Goal: Check status: Check status

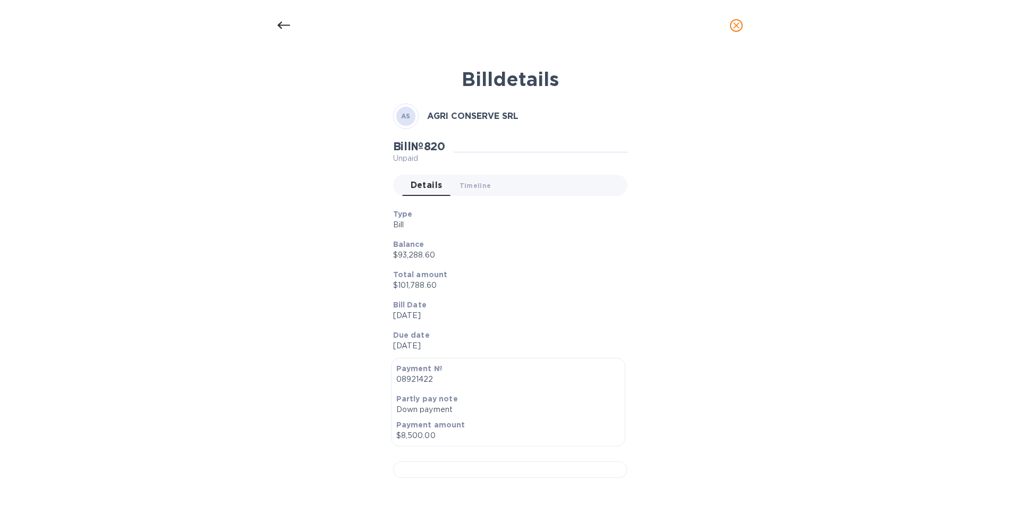
scroll to position [319, 0]
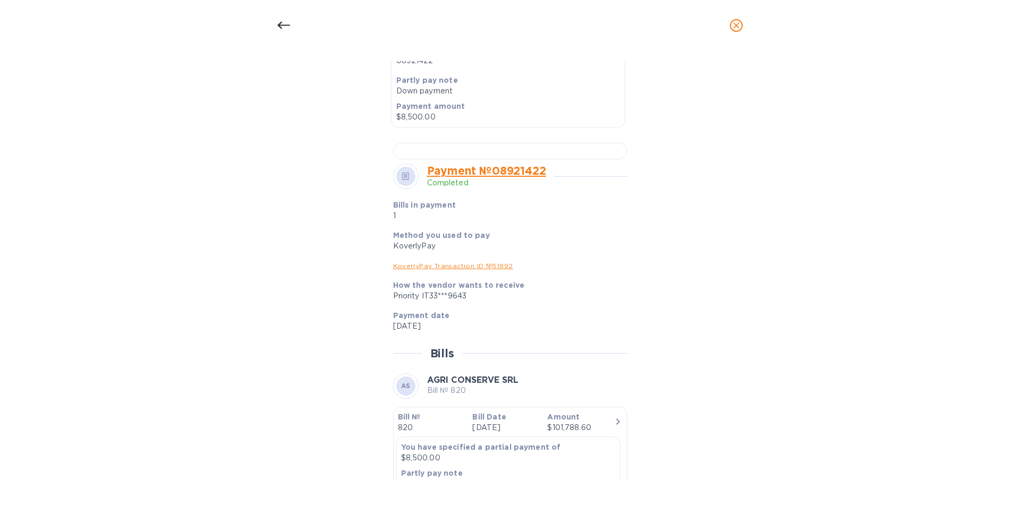
click at [286, 23] on icon at bounding box center [283, 25] width 13 height 13
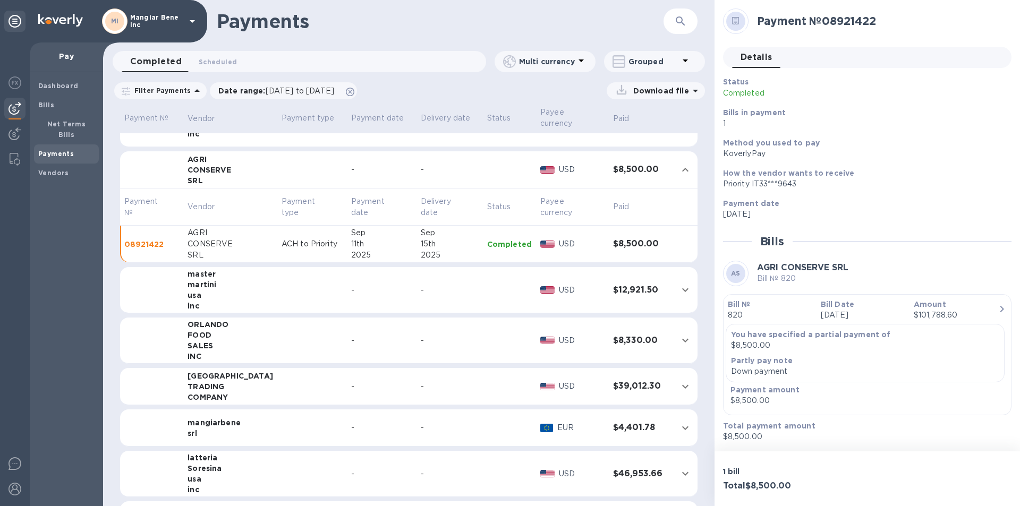
scroll to position [0, 0]
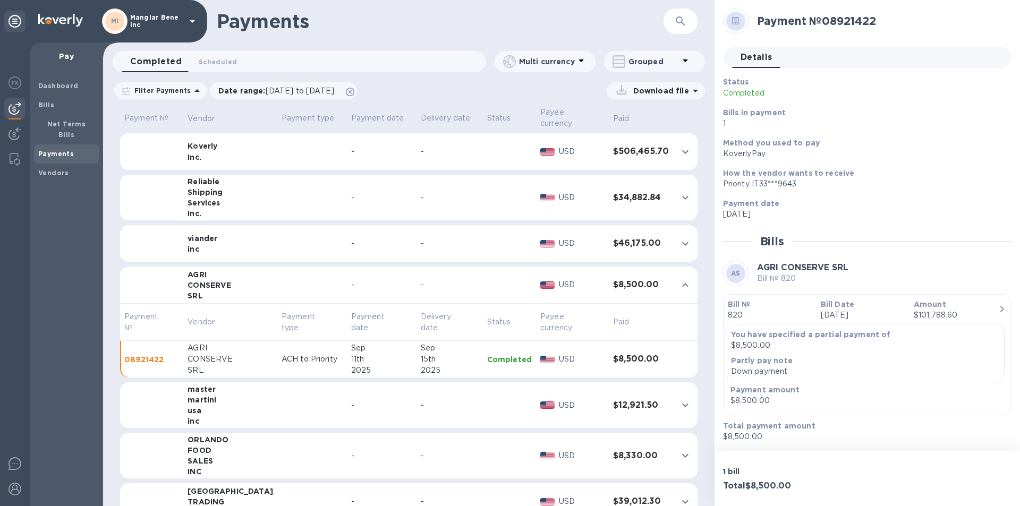
click at [314, 145] on td at bounding box center [312, 151] width 70 height 37
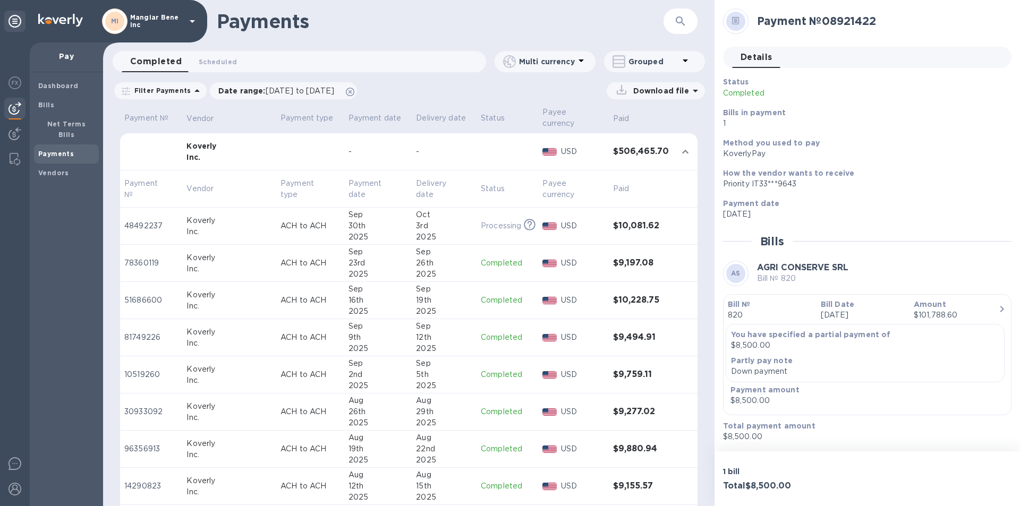
click at [193, 20] on icon at bounding box center [192, 21] width 13 height 13
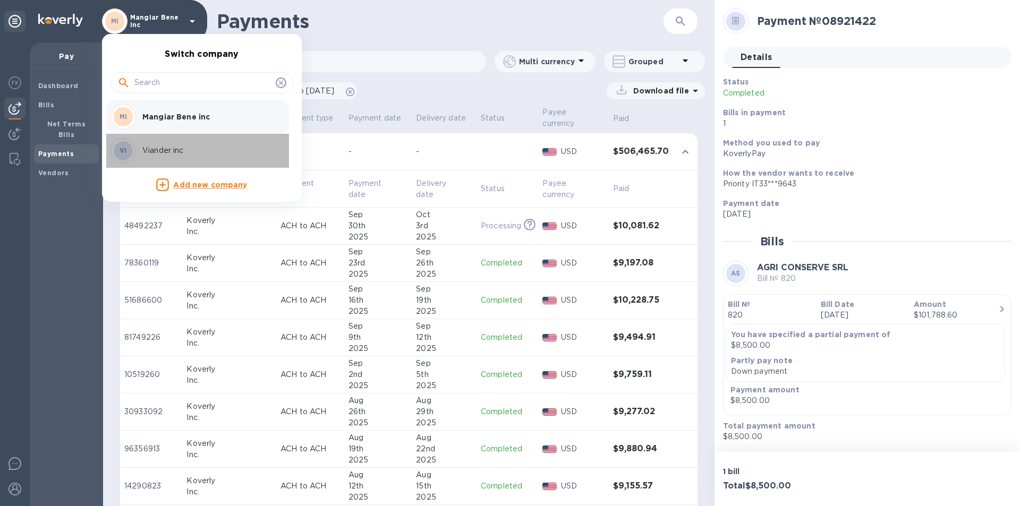
click at [175, 151] on p "Viander inc" at bounding box center [209, 150] width 134 height 11
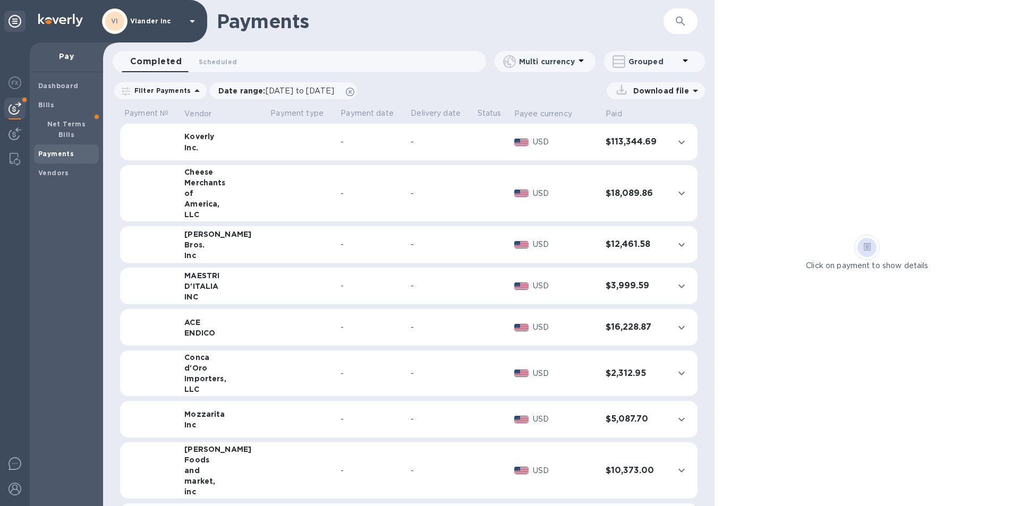
click at [266, 146] on td at bounding box center [301, 142] width 70 height 37
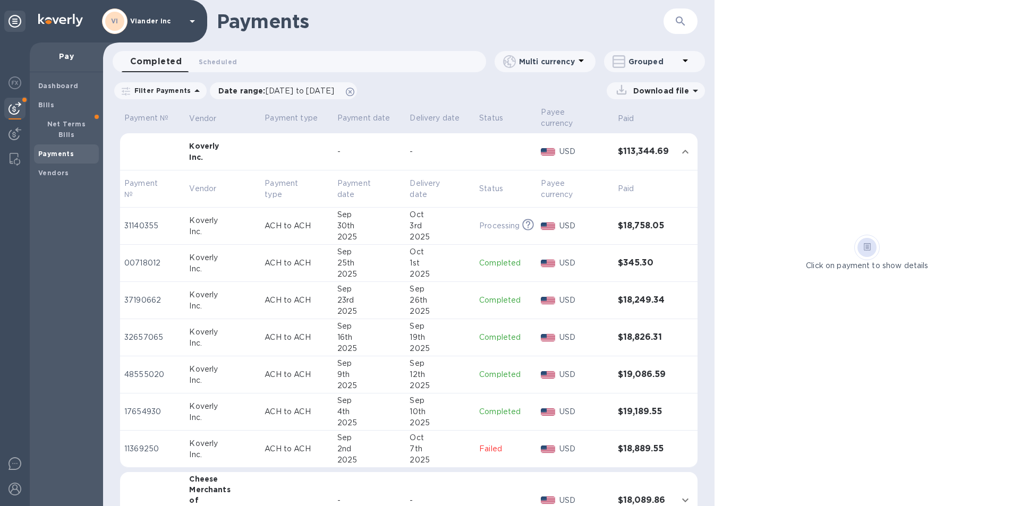
click at [492, 258] on p "Completed" at bounding box center [505, 263] width 53 height 11
